Goal: Use online tool/utility: Utilize a website feature to perform a specific function

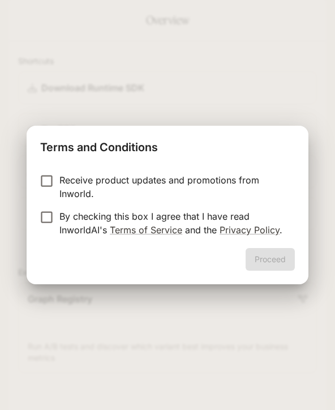
click at [208, 189] on p "Receive product updates and promotions from Inworld." at bounding box center [172, 186] width 226 height 27
click at [174, 232] on link "Terms of Service" at bounding box center [146, 229] width 72 height 11
click at [275, 270] on button "Proceed" at bounding box center [270, 259] width 49 height 23
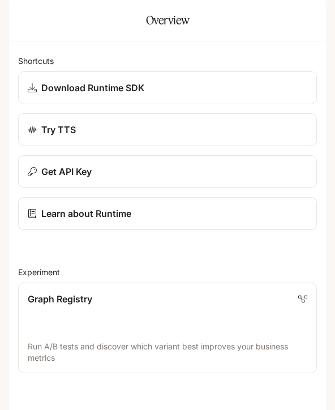
scroll to position [602, 0]
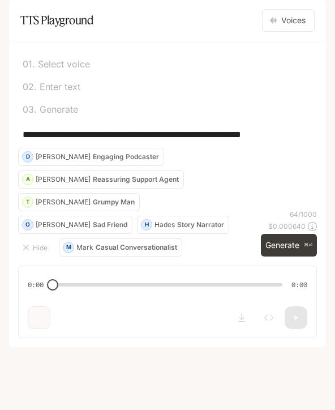
click at [91, 96] on div "0 2 . Enter text" at bounding box center [167, 84] width 299 height 23
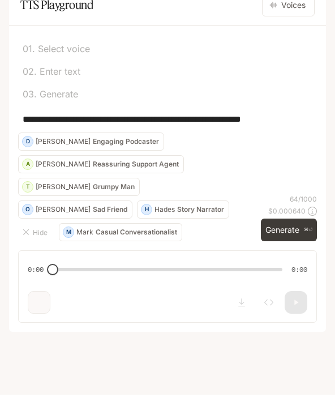
scroll to position [37, 0]
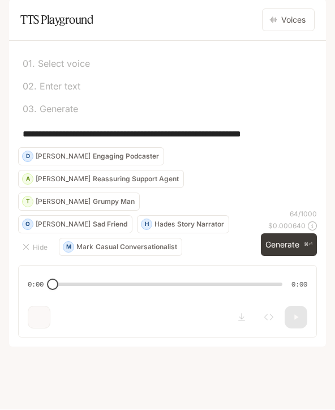
click at [102, 69] on div "0 1 . Select voice" at bounding box center [168, 63] width 290 height 9
click at [48, 69] on p "Select voice" at bounding box center [62, 63] width 55 height 9
click at [50, 73] on div "0 1 . Select voice" at bounding box center [167, 61] width 299 height 23
click at [280, 32] on button "Voices" at bounding box center [288, 20] width 53 height 23
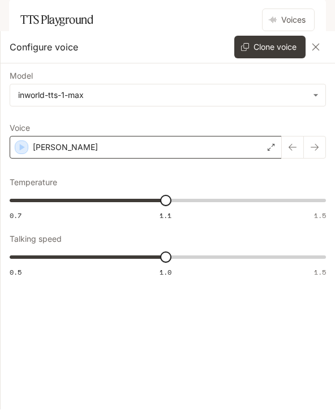
click at [239, 149] on div "Dennis" at bounding box center [146, 147] width 272 height 23
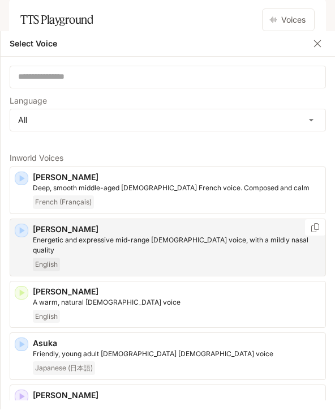
scroll to position [0, 0]
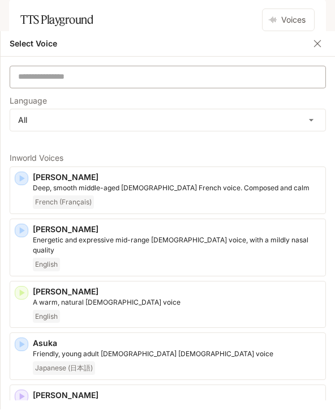
click at [162, 83] on div "​" at bounding box center [168, 77] width 316 height 23
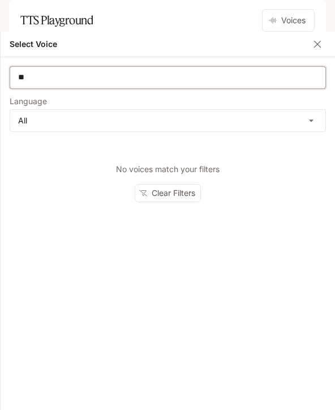
type input "*"
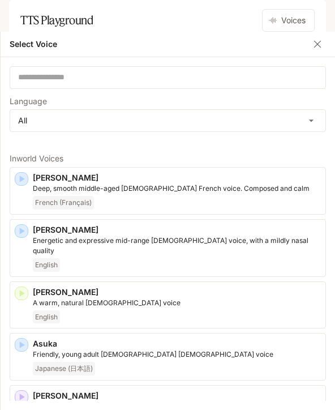
click at [322, 47] on icon "button" at bounding box center [317, 44] width 11 height 11
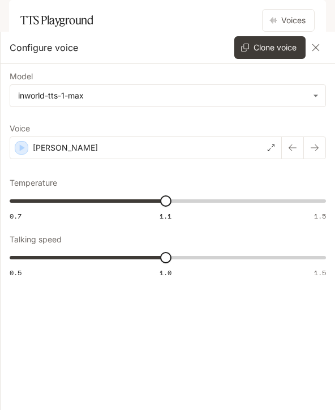
click at [317, 49] on icon "button" at bounding box center [316, 47] width 7 height 7
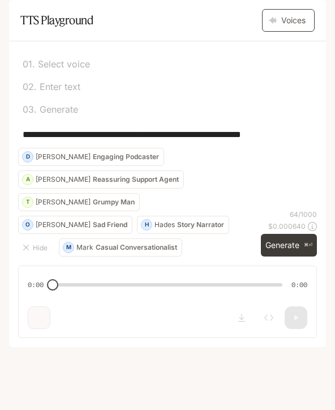
click at [289, 32] on button "Voices" at bounding box center [288, 20] width 53 height 23
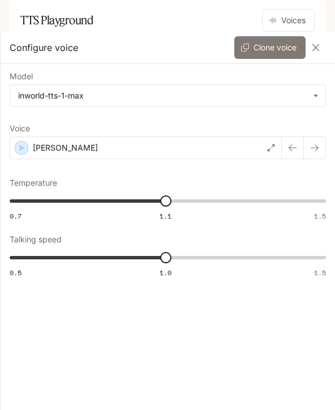
click at [269, 53] on button "Clone voice" at bounding box center [269, 47] width 71 height 23
